Goal: Transaction & Acquisition: Purchase product/service

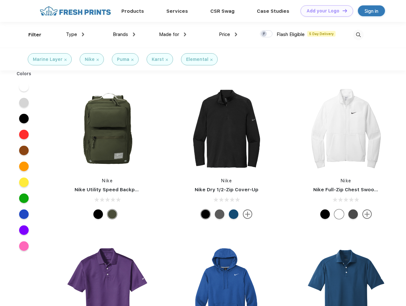
scroll to position [0, 0]
click at [324, 11] on link "Add your Logo Design Tool" at bounding box center [326, 10] width 53 height 11
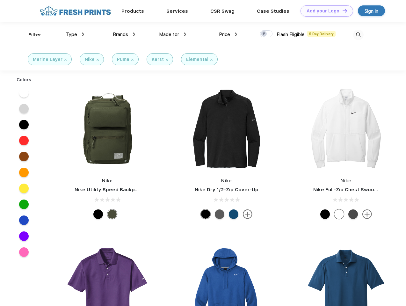
click at [0, 0] on div "Design Tool" at bounding box center [0, 0] width 0 height 0
click at [342, 11] on link "Add your Logo Design Tool" at bounding box center [326, 10] width 53 height 11
click at [31, 35] on div "Filter" at bounding box center [34, 34] width 13 height 7
click at [75, 34] on span "Type" at bounding box center [71, 35] width 11 height 6
click at [124, 34] on span "Brands" at bounding box center [120, 35] width 15 height 6
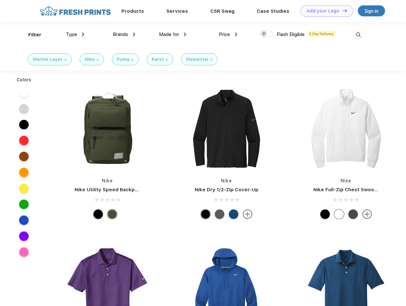
click at [173, 34] on span "Made for" at bounding box center [169, 35] width 20 height 6
click at [228, 34] on span "Price" at bounding box center [224, 35] width 11 height 6
click at [266, 34] on div at bounding box center [266, 33] width 12 height 7
click at [264, 34] on input "checkbox" at bounding box center [262, 32] width 4 height 4
click at [358, 35] on img at bounding box center [358, 35] width 11 height 11
